Goal: Find specific page/section: Find specific page/section

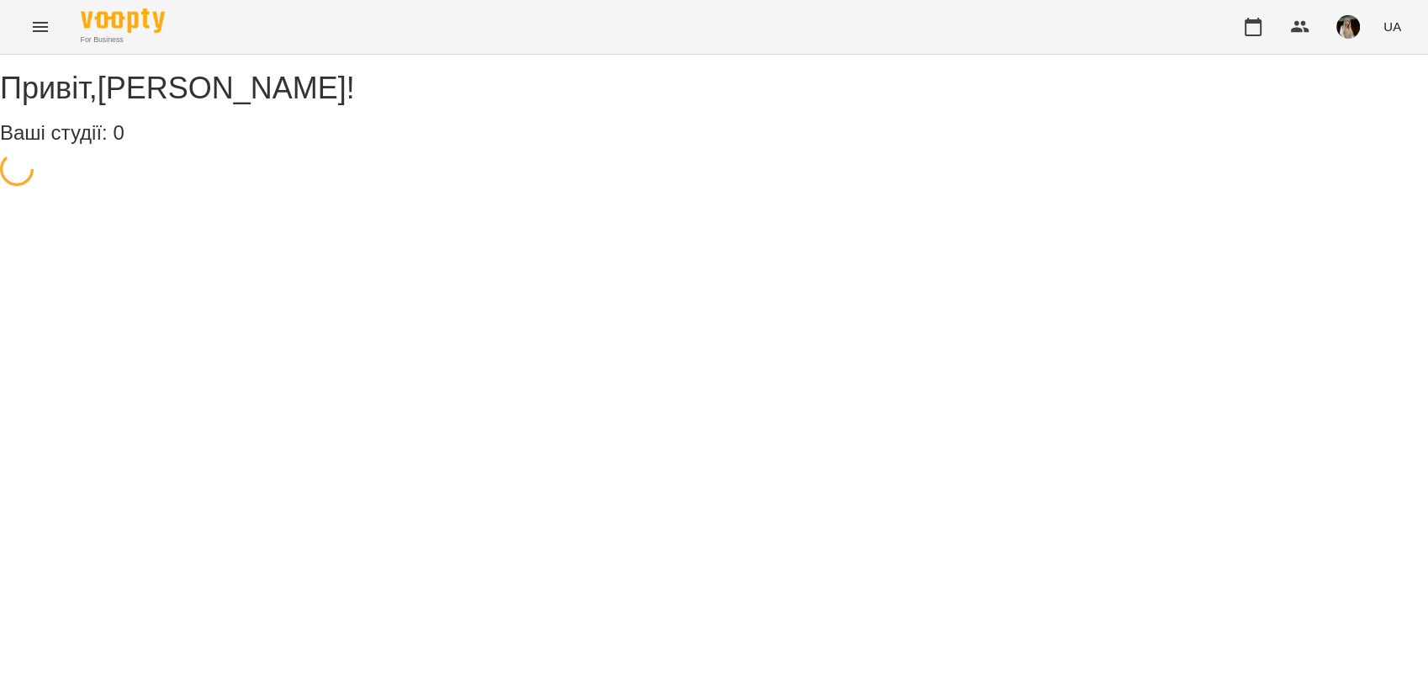
select select "**"
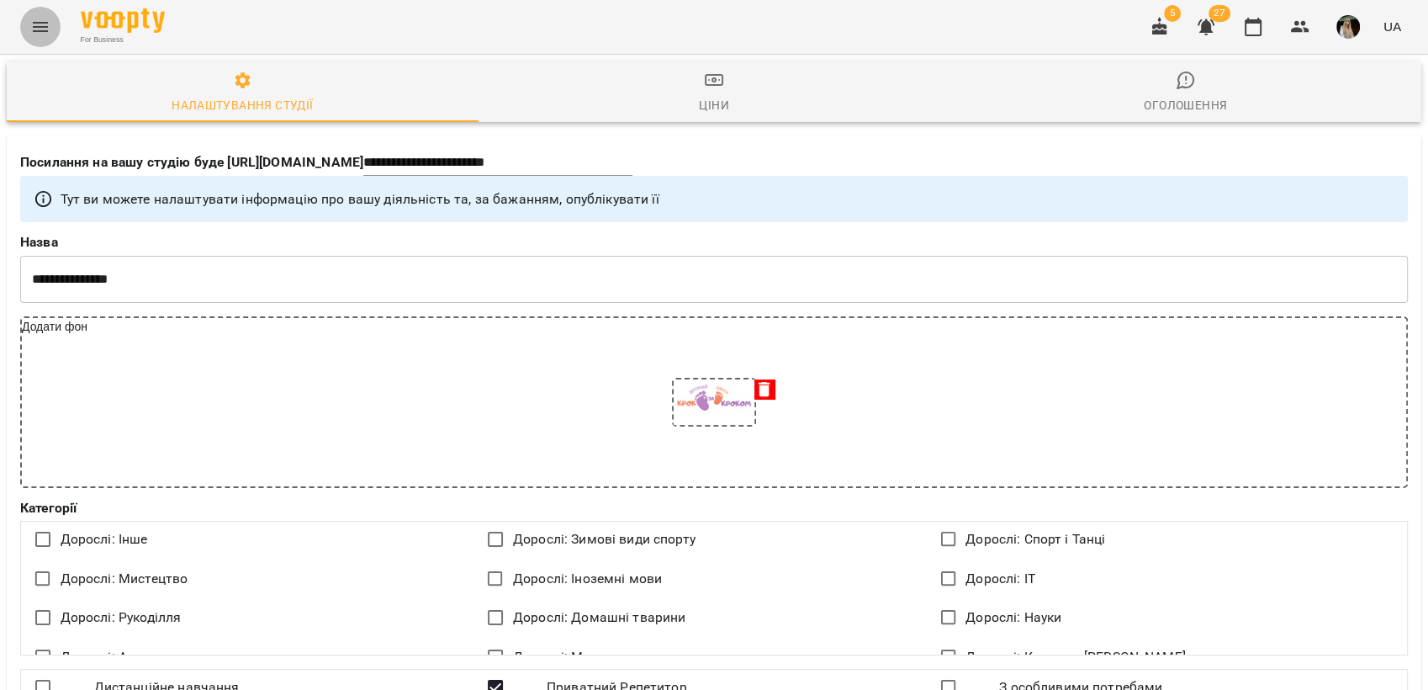
click at [35, 30] on icon "Menu" at bounding box center [40, 27] width 15 height 10
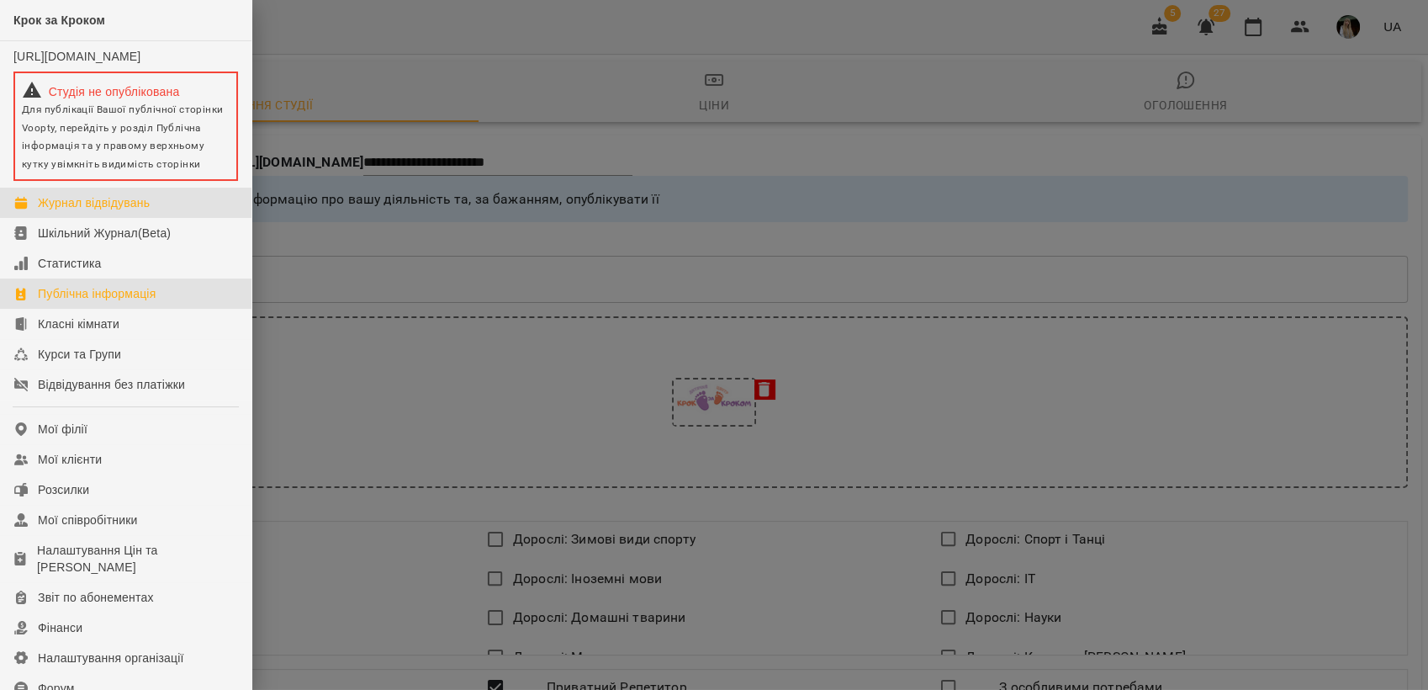
click at [108, 211] on div "Журнал відвідувань" at bounding box center [94, 202] width 112 height 17
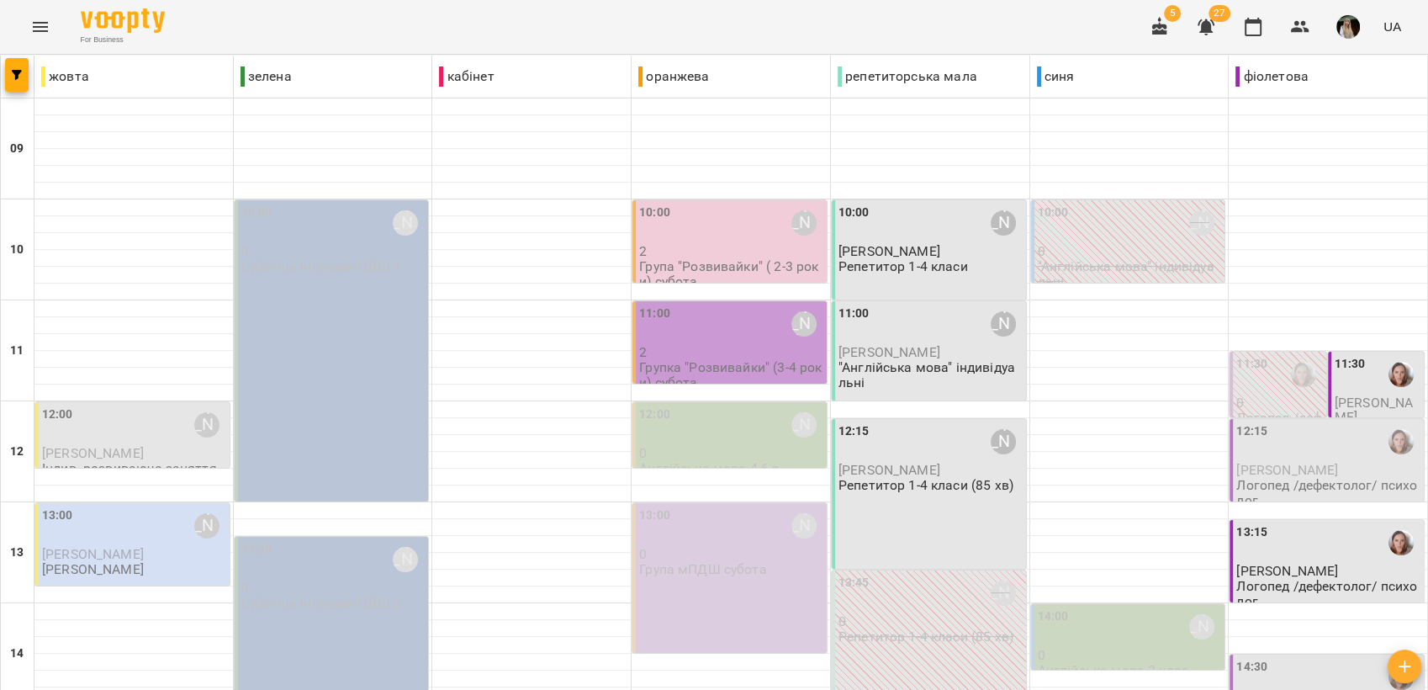
scroll to position [373, 0]
